Goal: Information Seeking & Learning: Learn about a topic

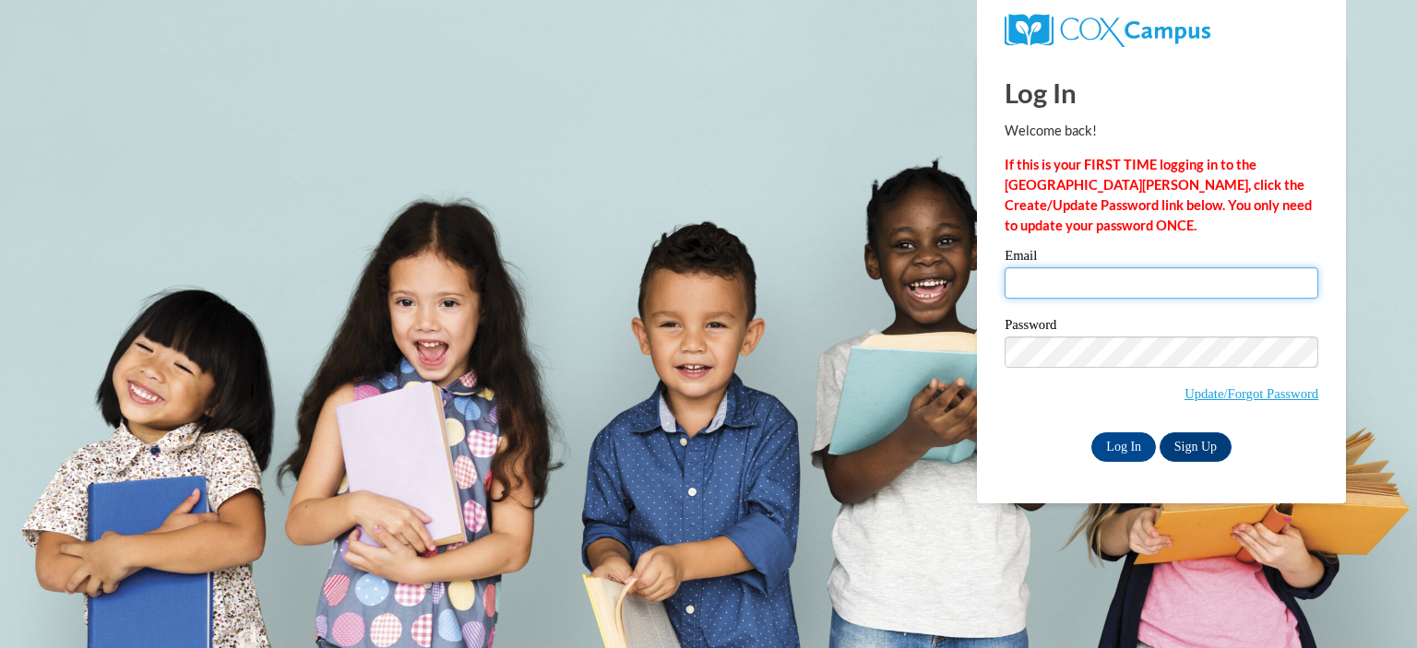
click at [1078, 287] on input "Email" at bounding box center [1162, 283] width 314 height 31
type input "dmcastaneda@johnstoncc.edu"
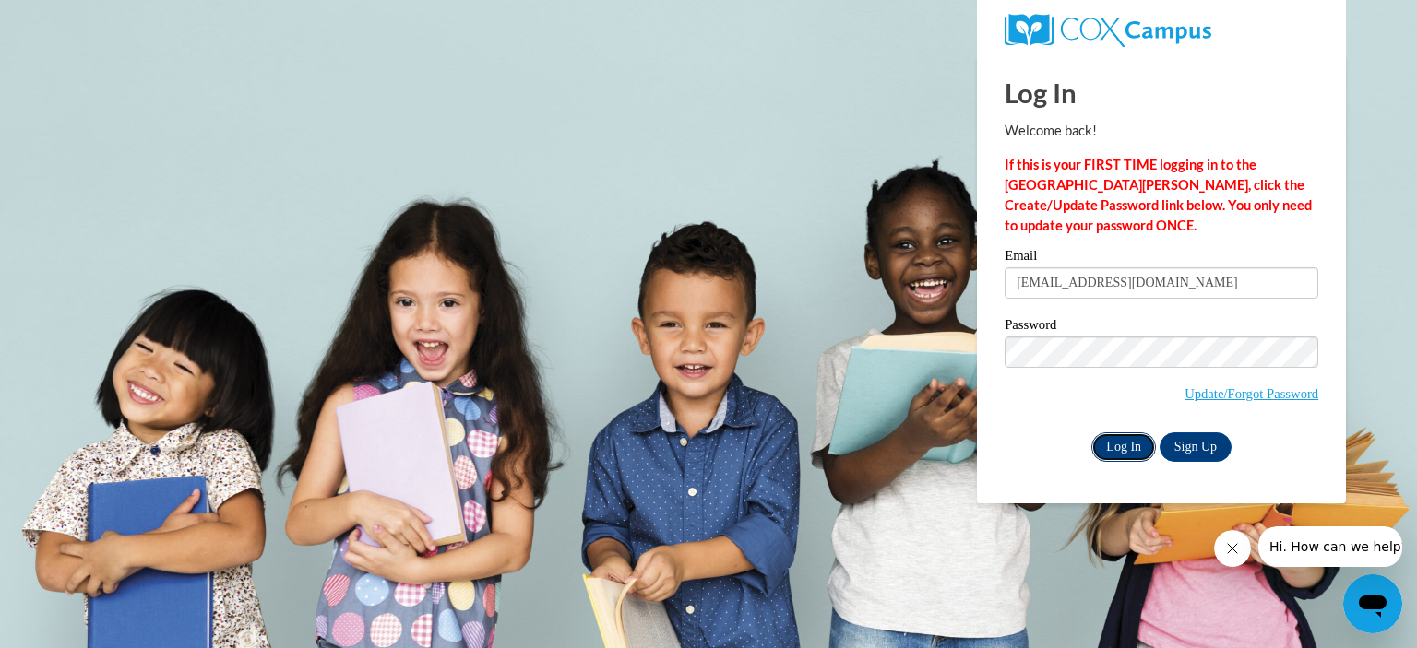
click at [1133, 452] on input "Log In" at bounding box center [1123, 448] width 65 height 30
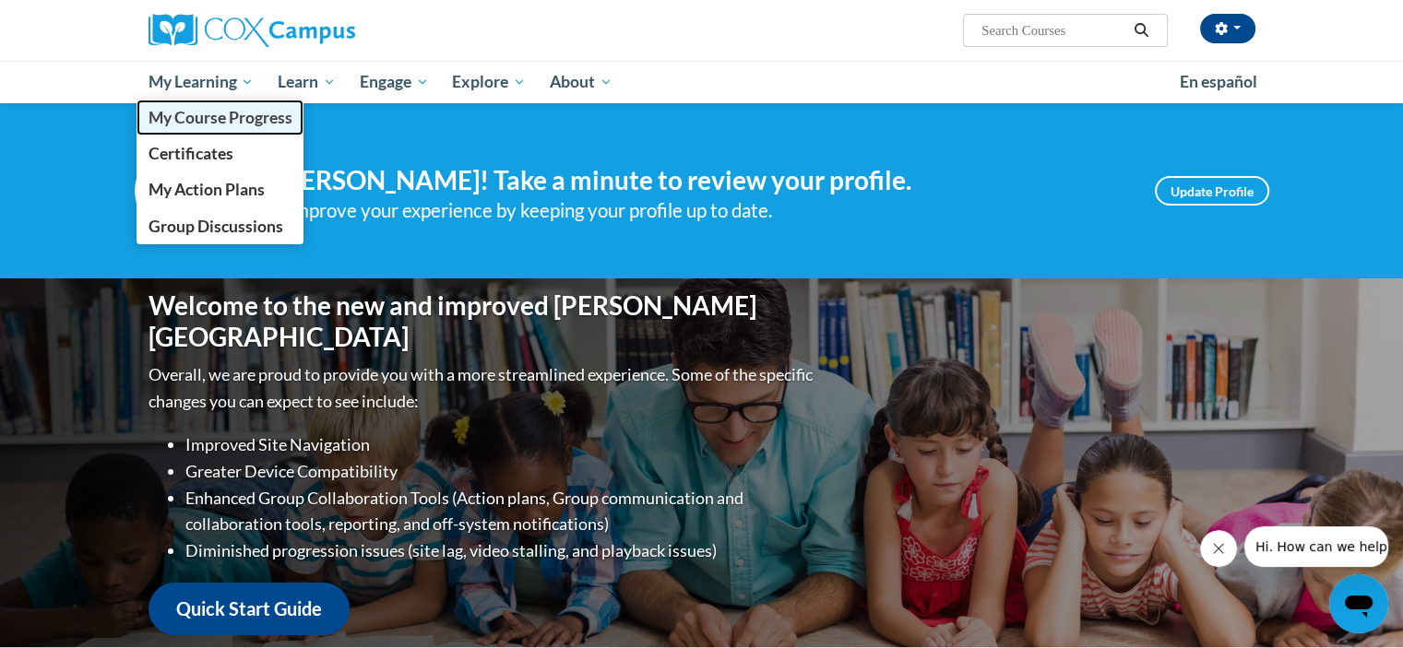
click at [207, 109] on span "My Course Progress" at bounding box center [220, 117] width 144 height 19
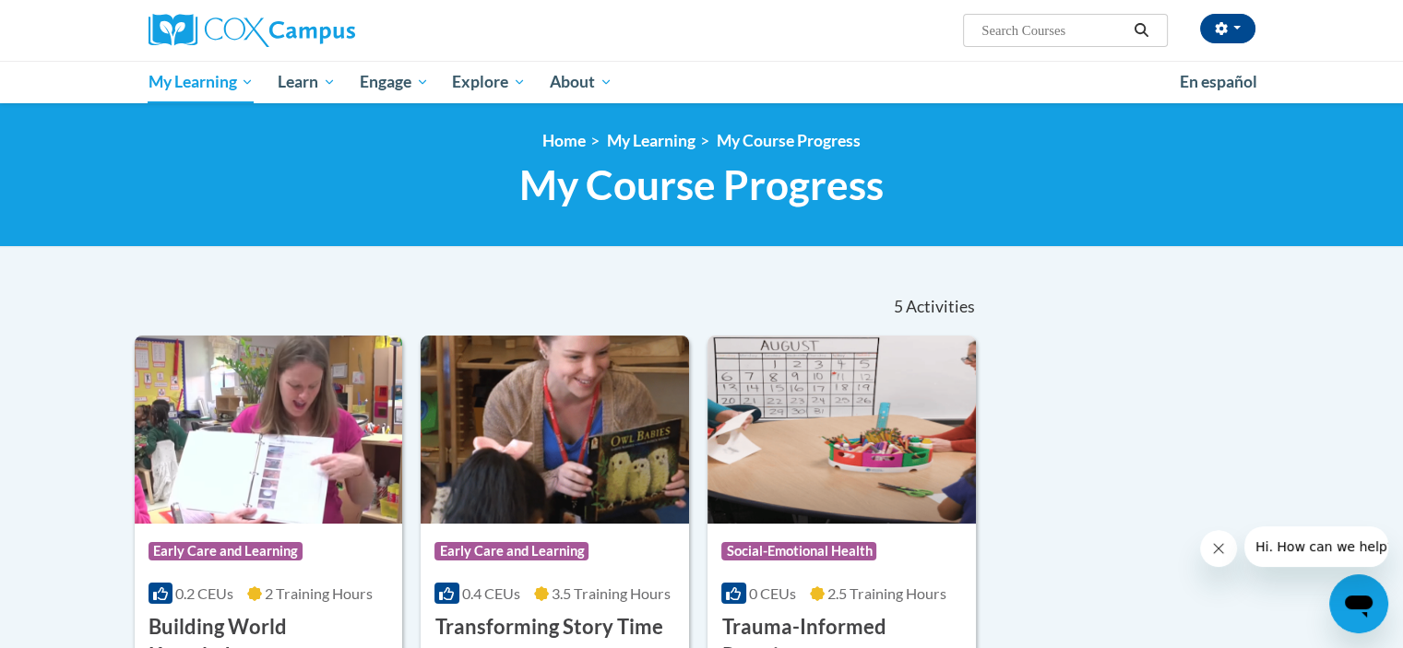
scroll to position [92, 0]
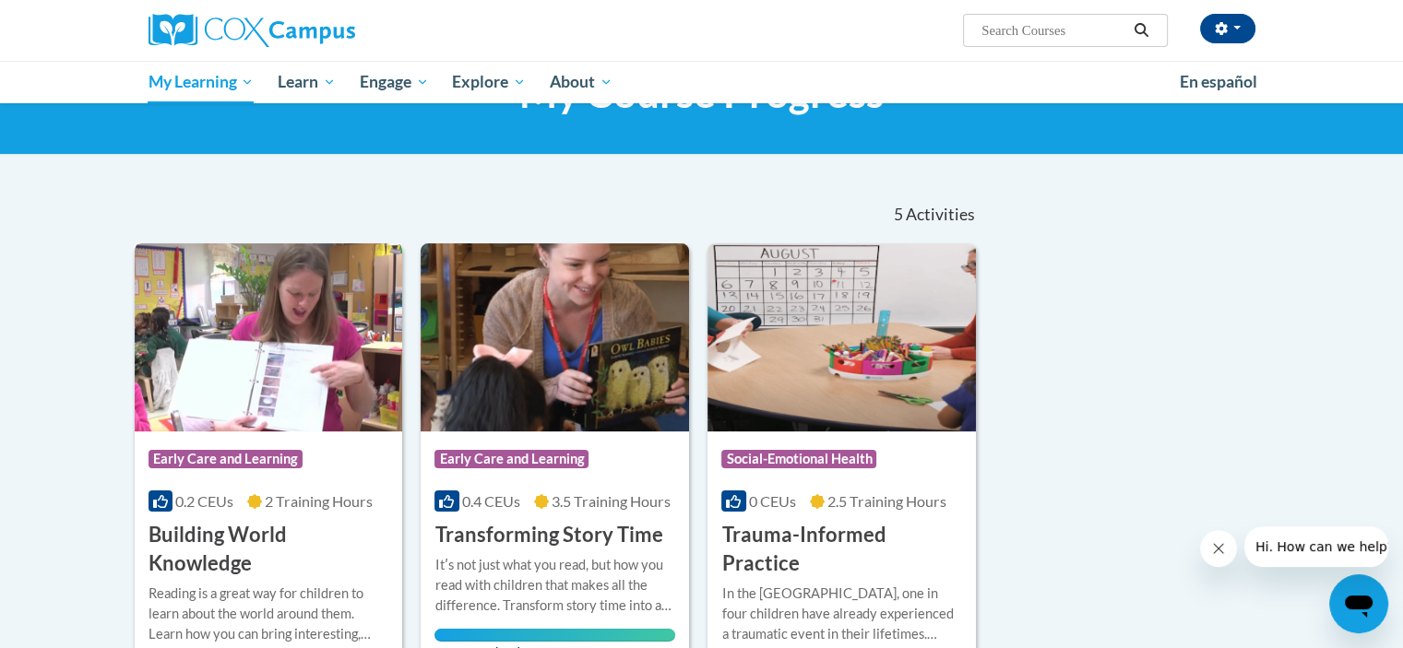
click at [346, 462] on div "Course Category: Early Care and Learning" at bounding box center [269, 462] width 241 height 42
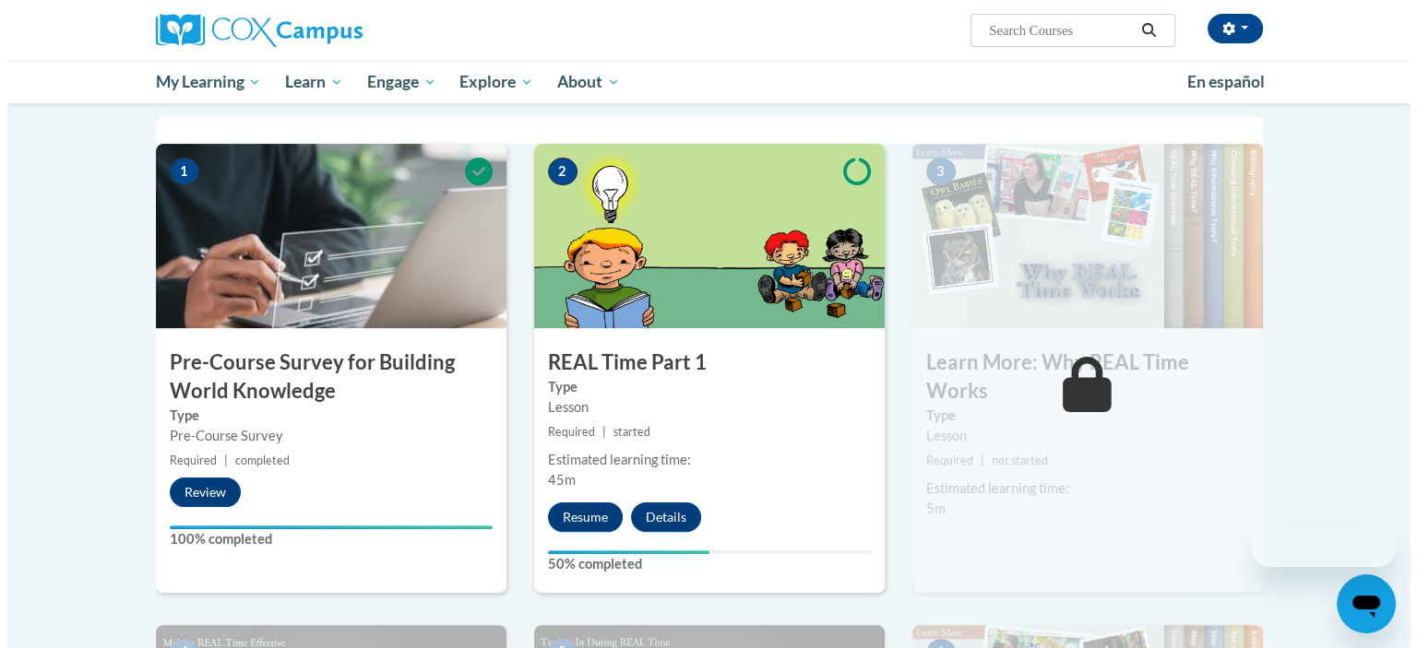
scroll to position [369, 0]
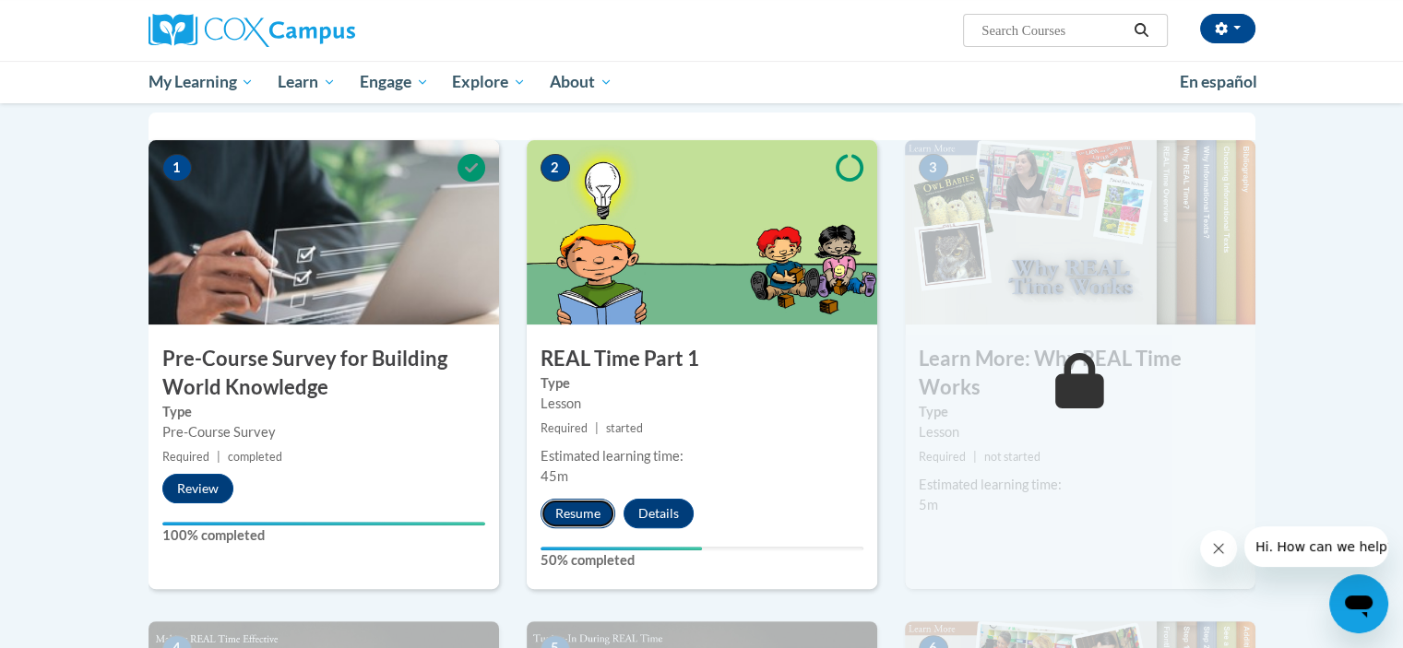
click at [590, 517] on button "Resume" at bounding box center [578, 514] width 75 height 30
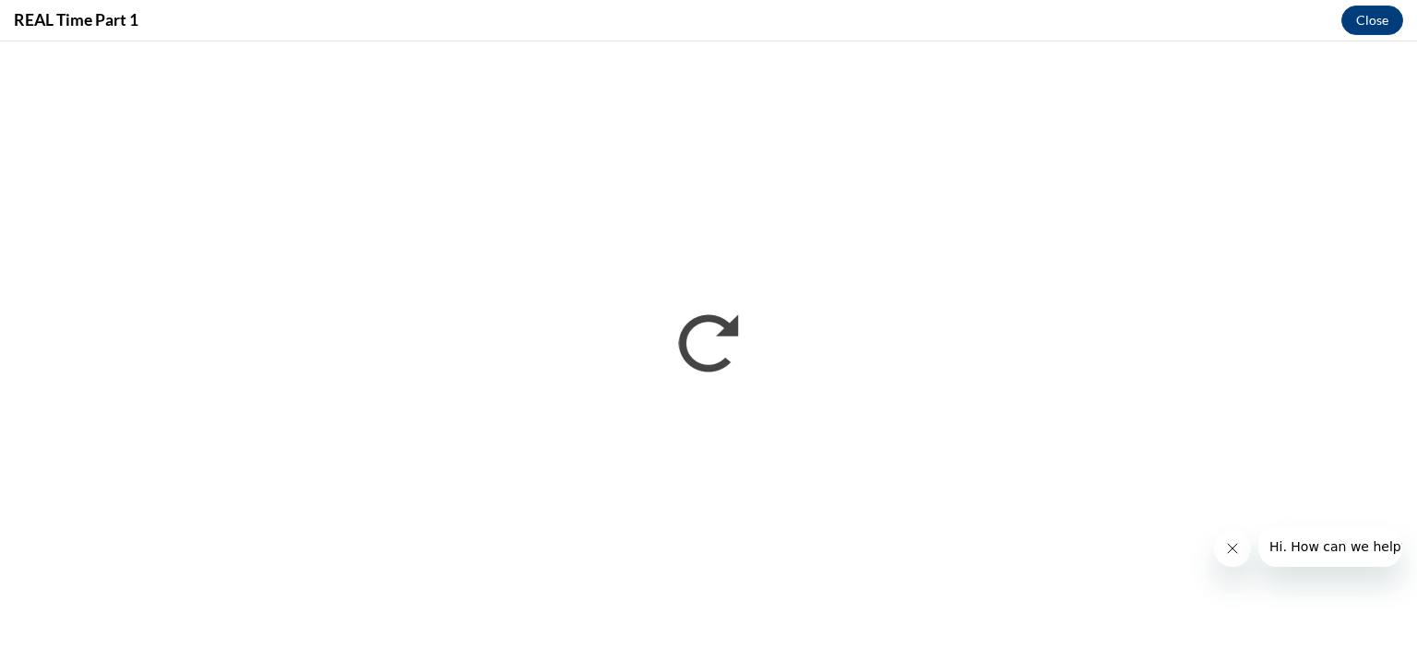
scroll to position [0, 0]
